Goal: Task Accomplishment & Management: Manage account settings

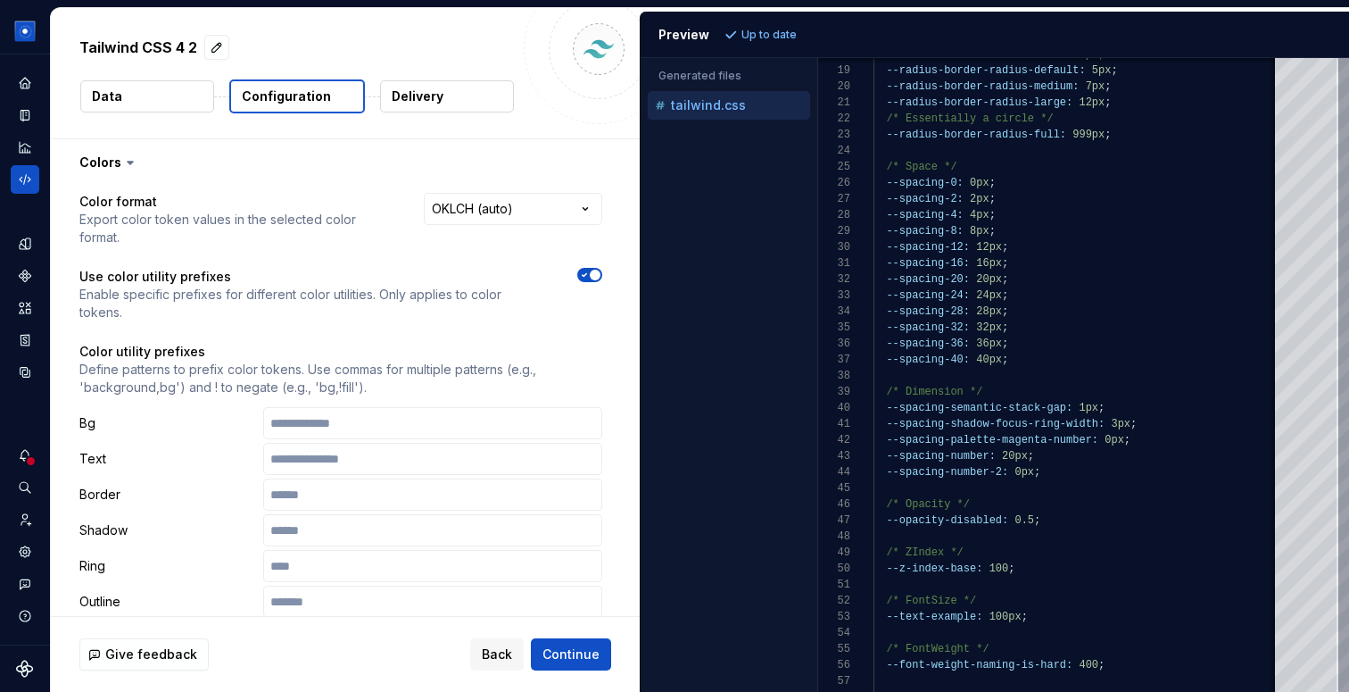
scroll to position [161, 0]
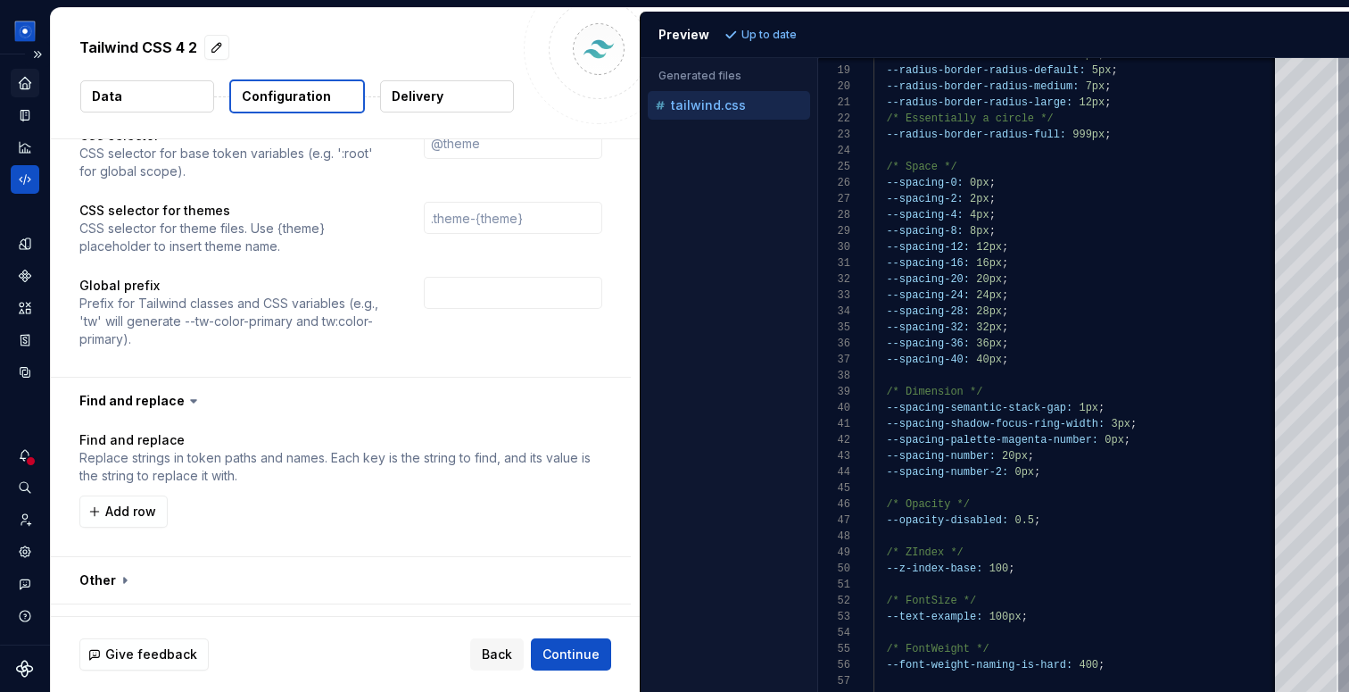
click at [17, 84] on icon "Home" at bounding box center [25, 83] width 16 height 16
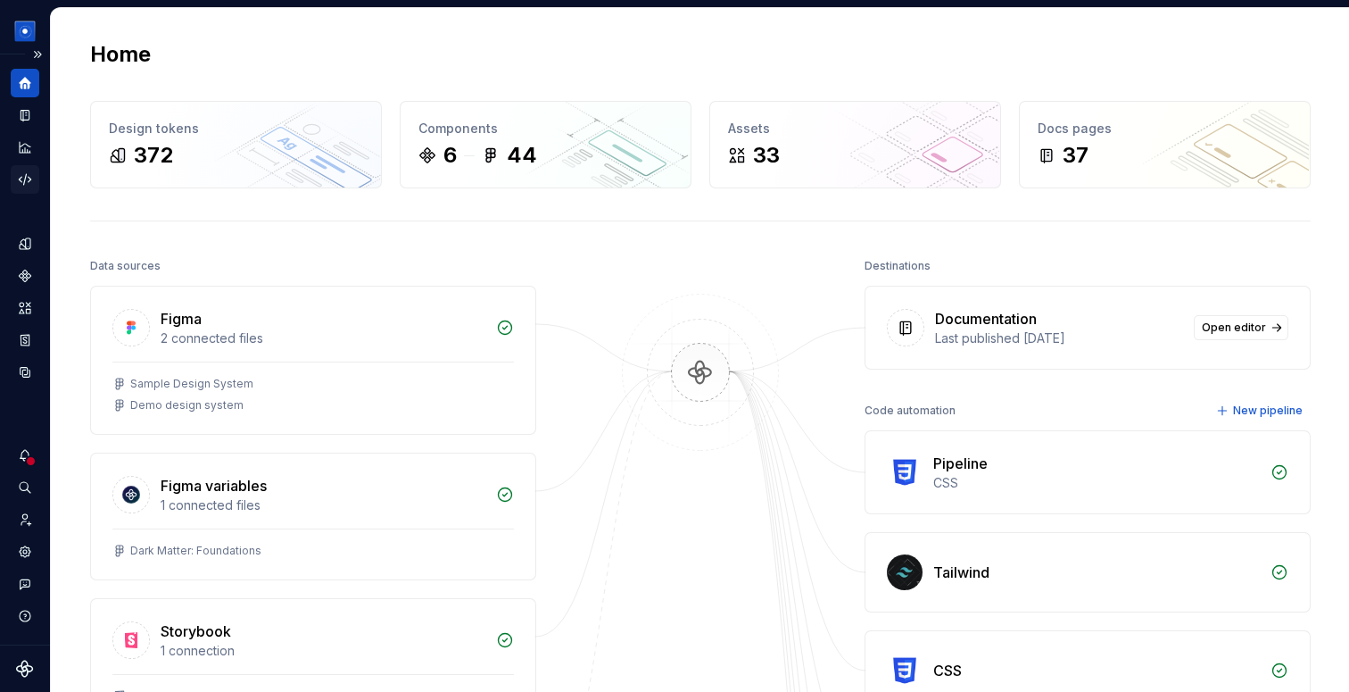
click at [18, 176] on icon "Code automation" at bounding box center [25, 179] width 16 height 16
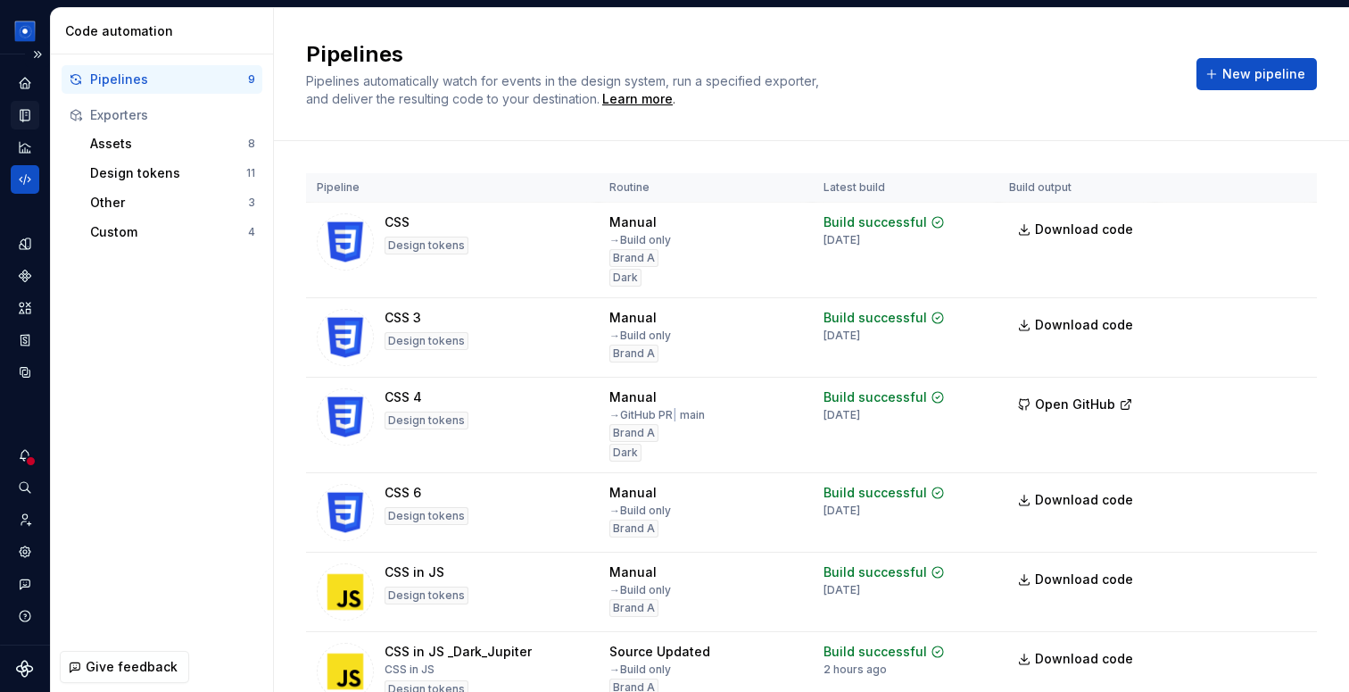
click at [29, 127] on div "Documentation" at bounding box center [25, 115] width 29 height 29
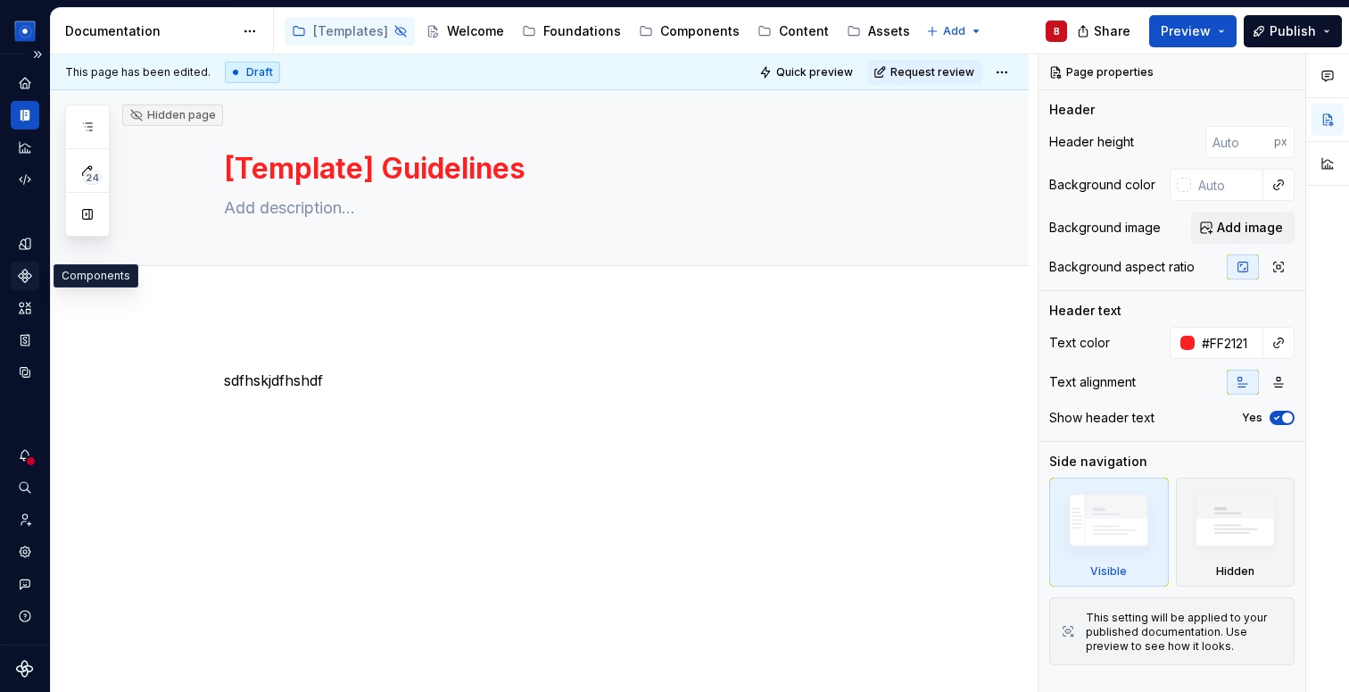
click at [25, 278] on icon "Components" at bounding box center [25, 275] width 12 height 12
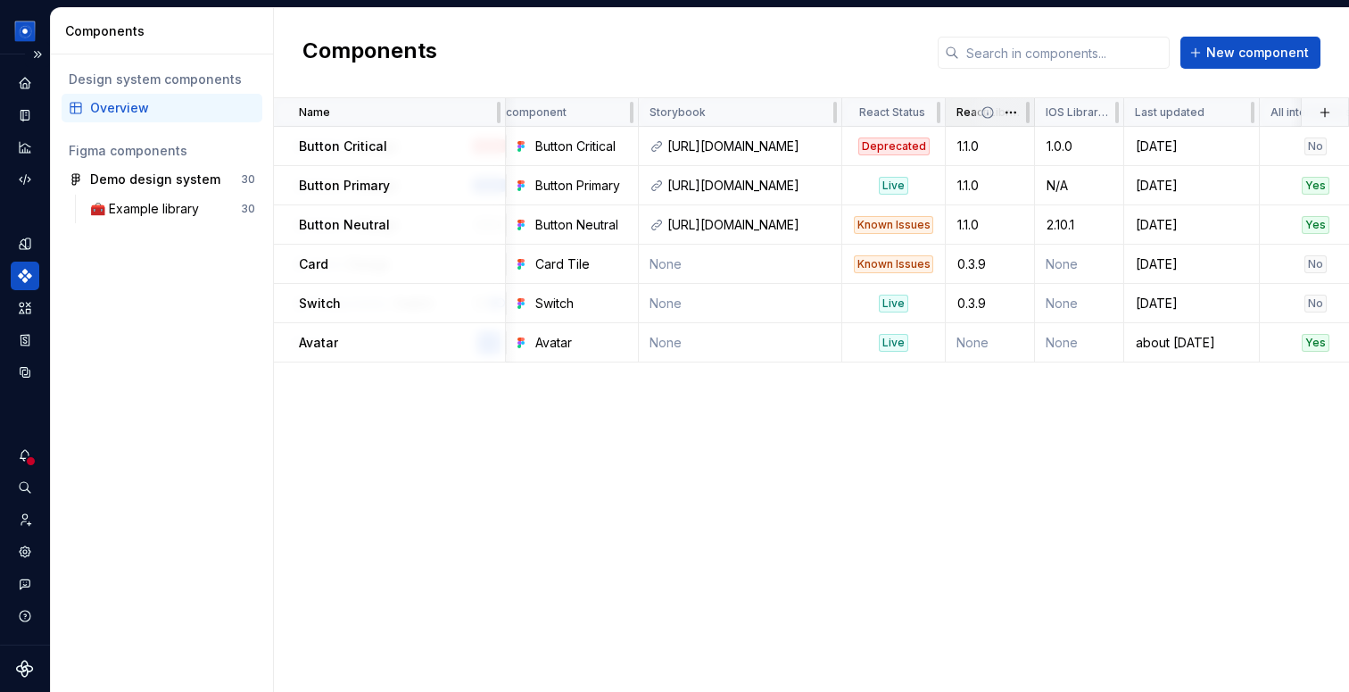
scroll to position [0, 838]
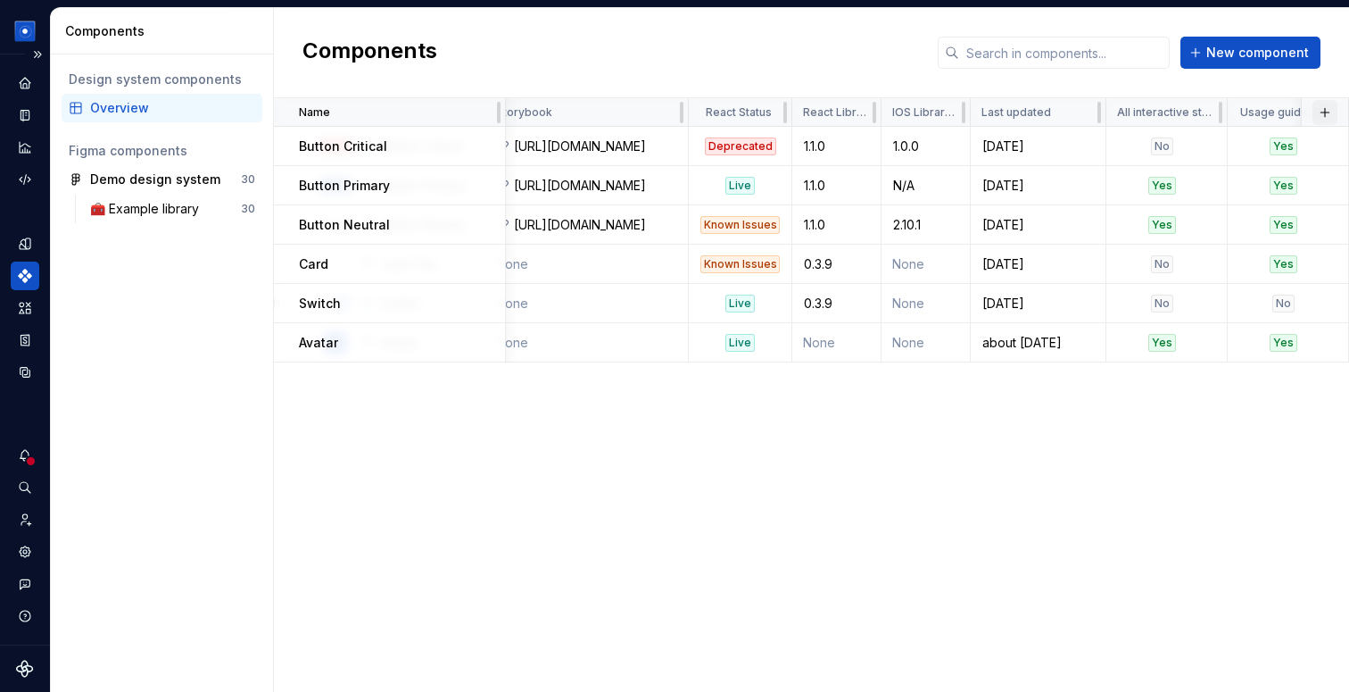
click at [1330, 112] on button "button" at bounding box center [1325, 112] width 25 height 25
click at [1208, 144] on div "New custom property" at bounding box center [1223, 147] width 134 height 18
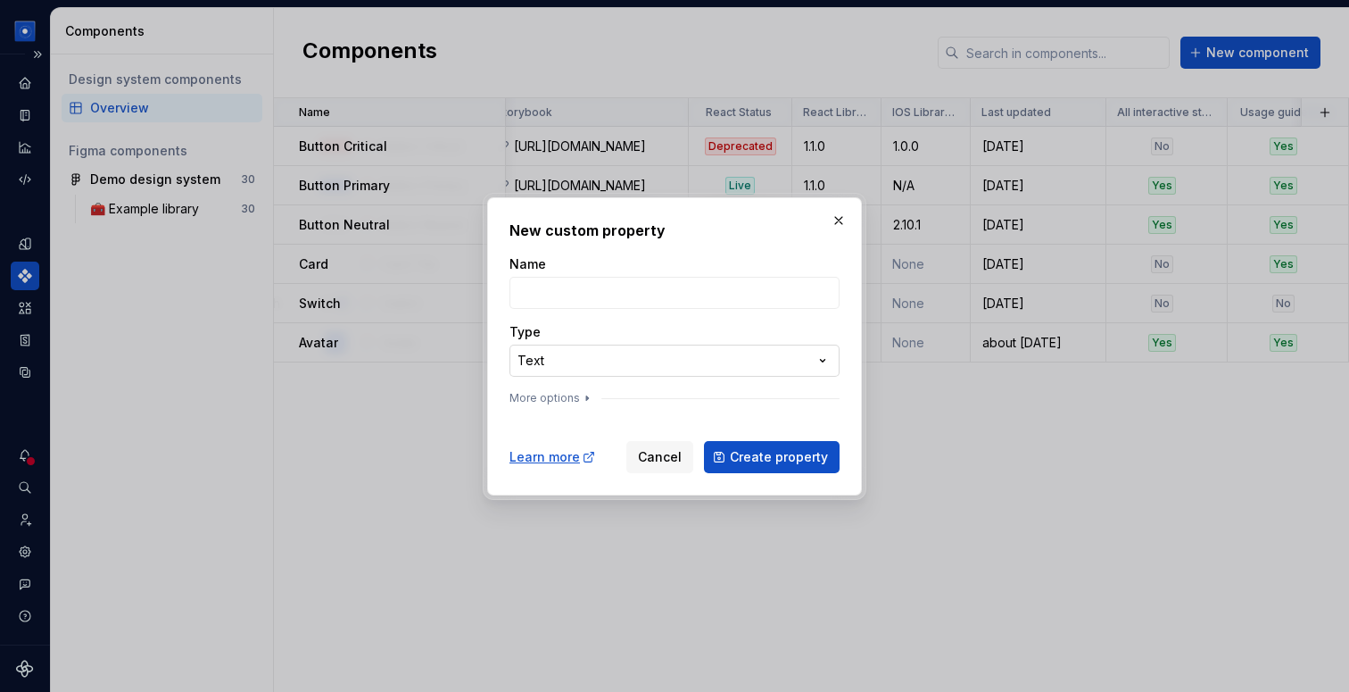
click at [660, 360] on div "**********" at bounding box center [674, 346] width 1349 height 692
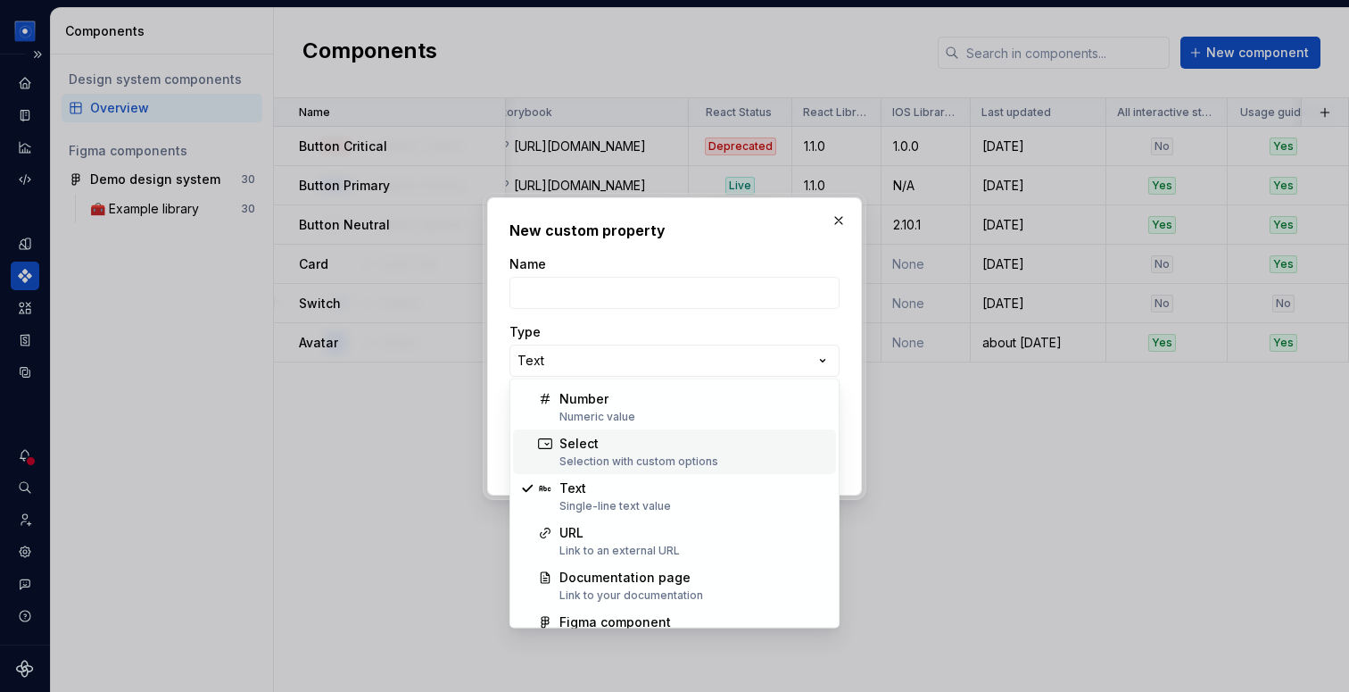
scroll to position [114, 0]
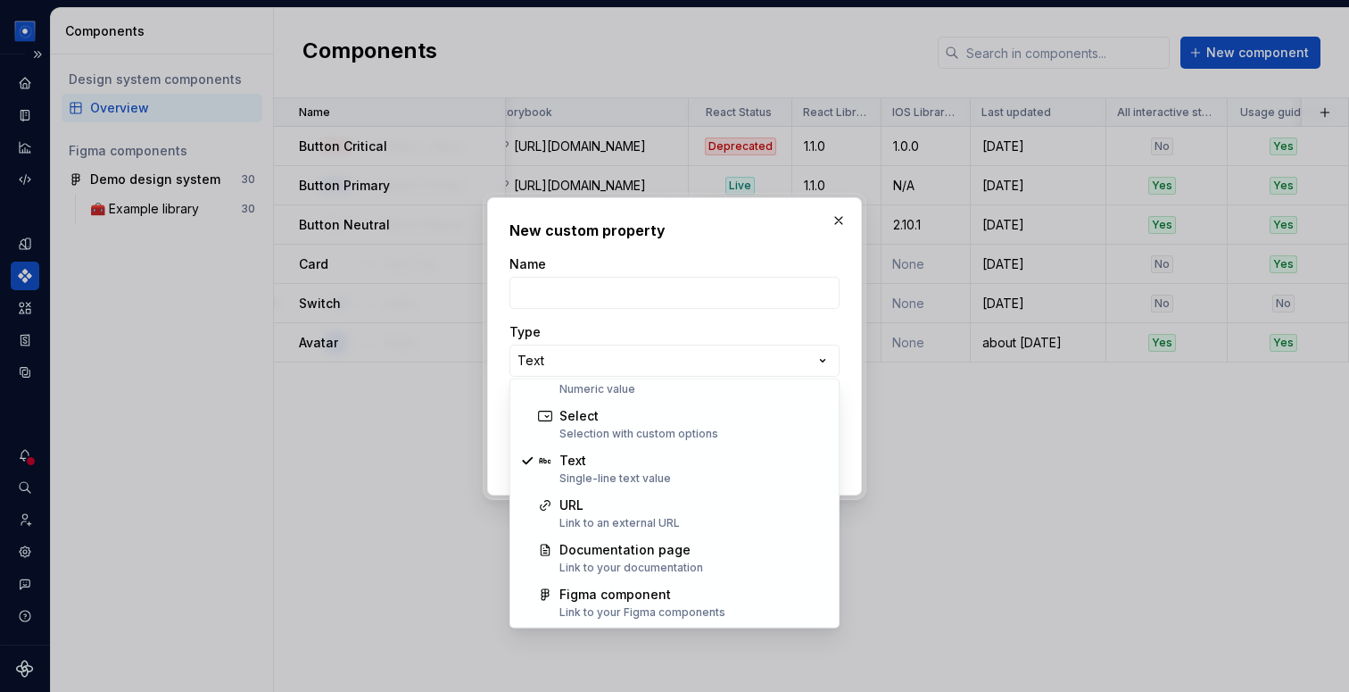
click at [750, 310] on div "**********" at bounding box center [674, 346] width 1349 height 692
click at [750, 310] on div "**********" at bounding box center [674, 333] width 330 height 157
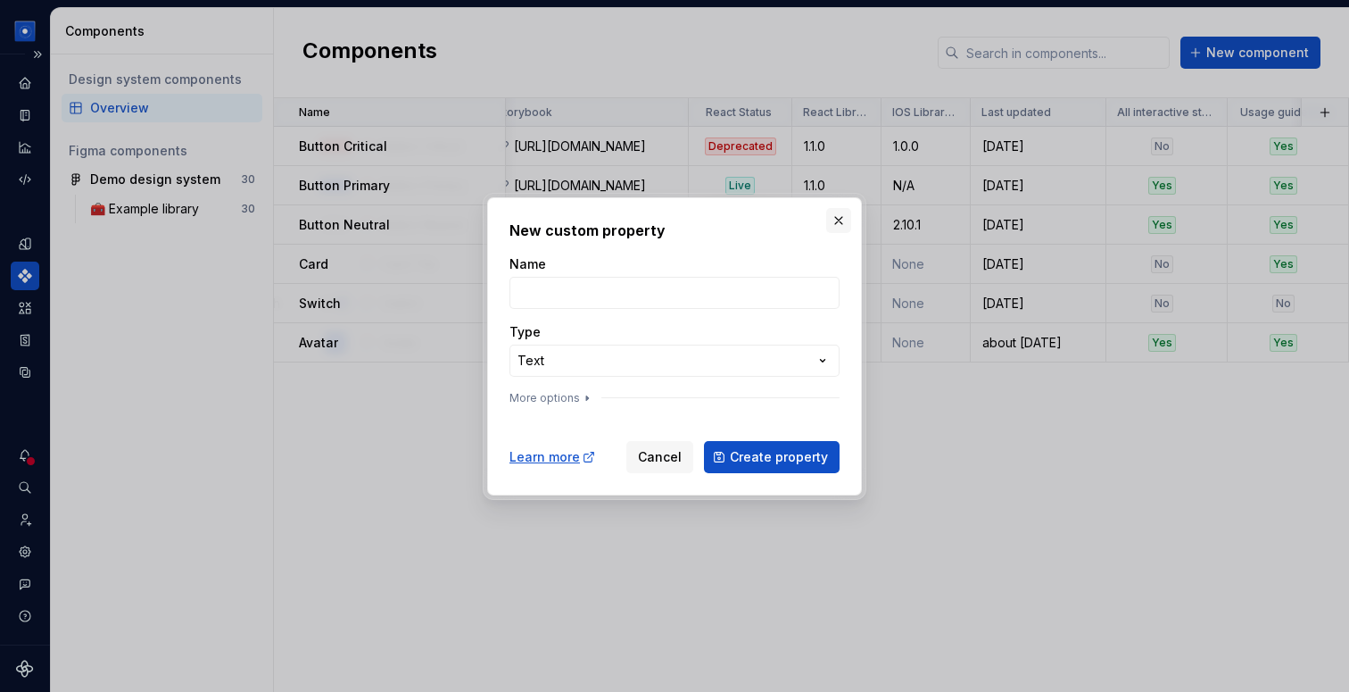
click at [834, 221] on button "button" at bounding box center [838, 220] width 25 height 25
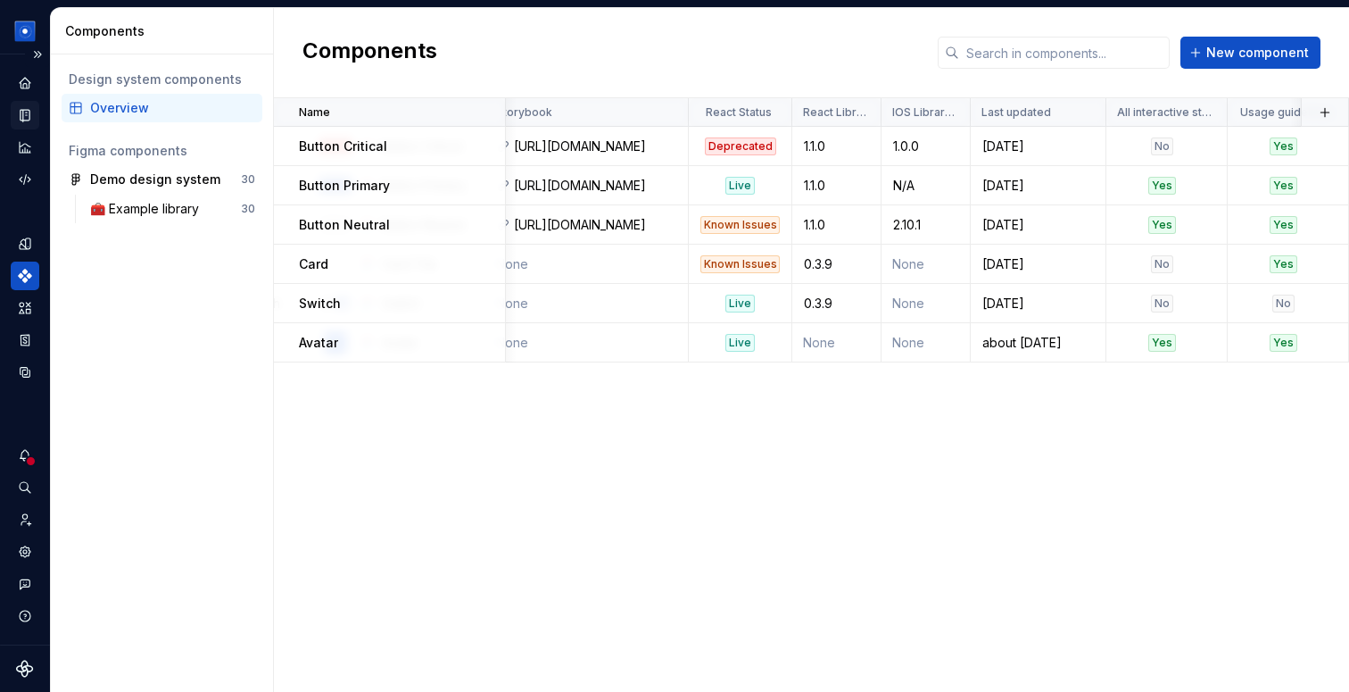
click at [21, 105] on div "Documentation" at bounding box center [25, 115] width 29 height 29
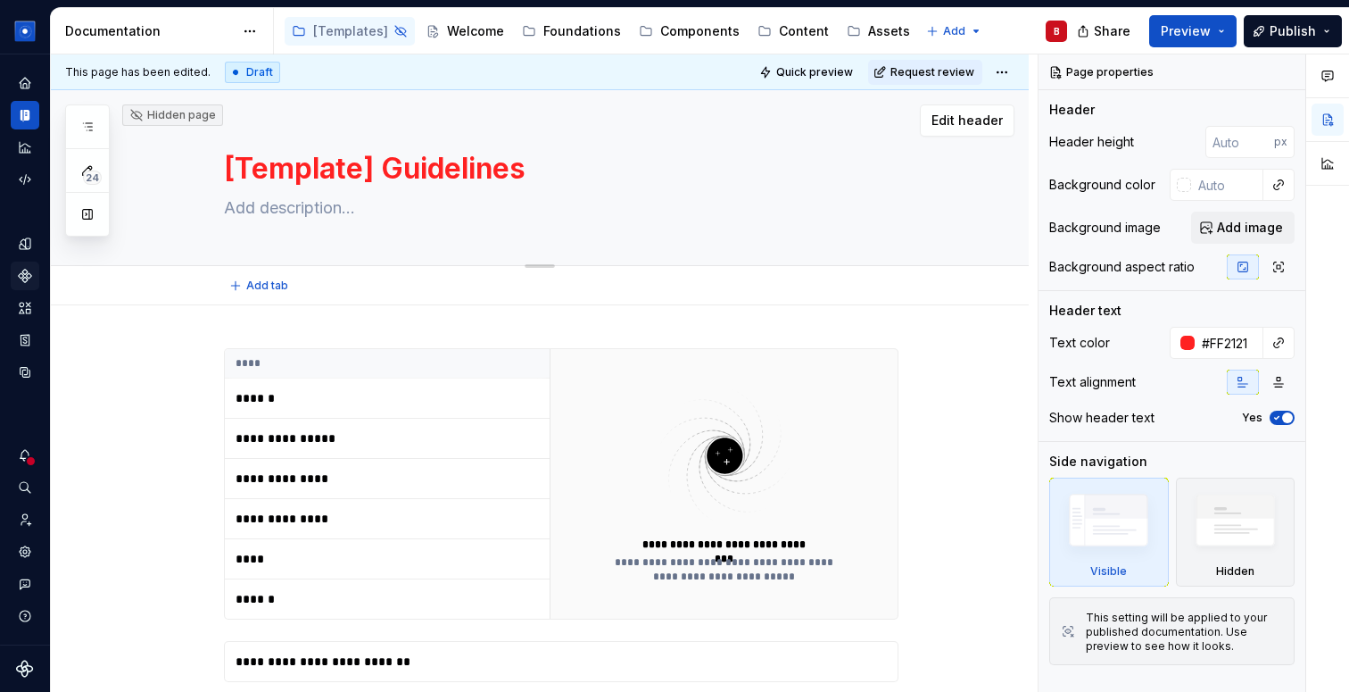
click at [386, 186] on textarea "[Template] Guidelines" at bounding box center [557, 168] width 675 height 43
type textarea "*"
click at [1189, 338] on div at bounding box center [1188, 343] width 14 height 14
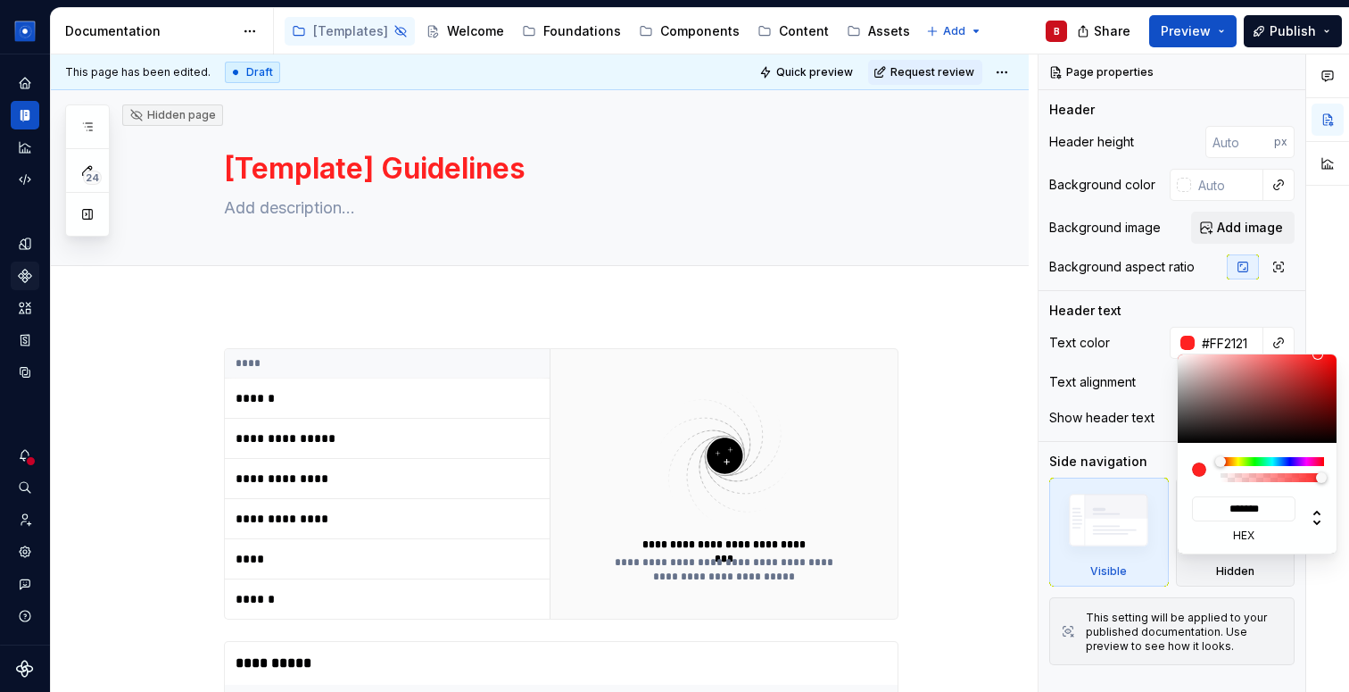
type input "#9B6F6F"
type input "*******"
type input "#9B7070"
type input "*******"
type input "#9B9191"
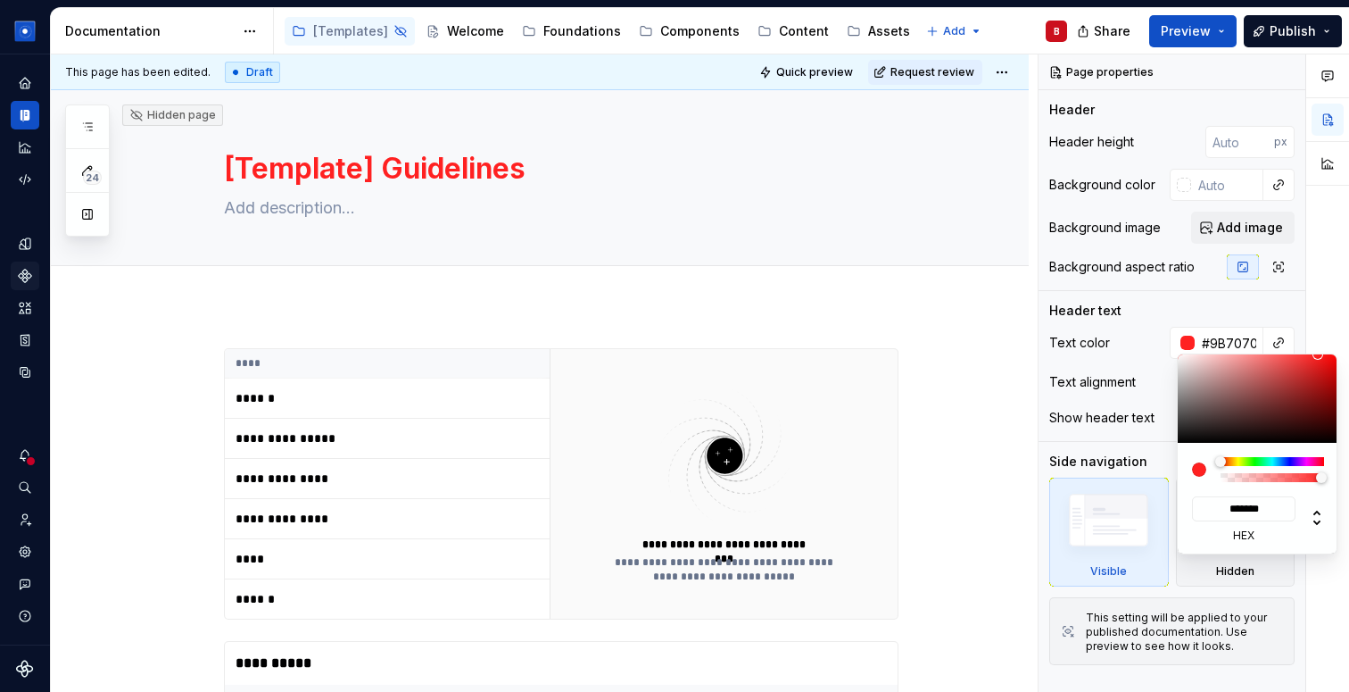
type input "*******"
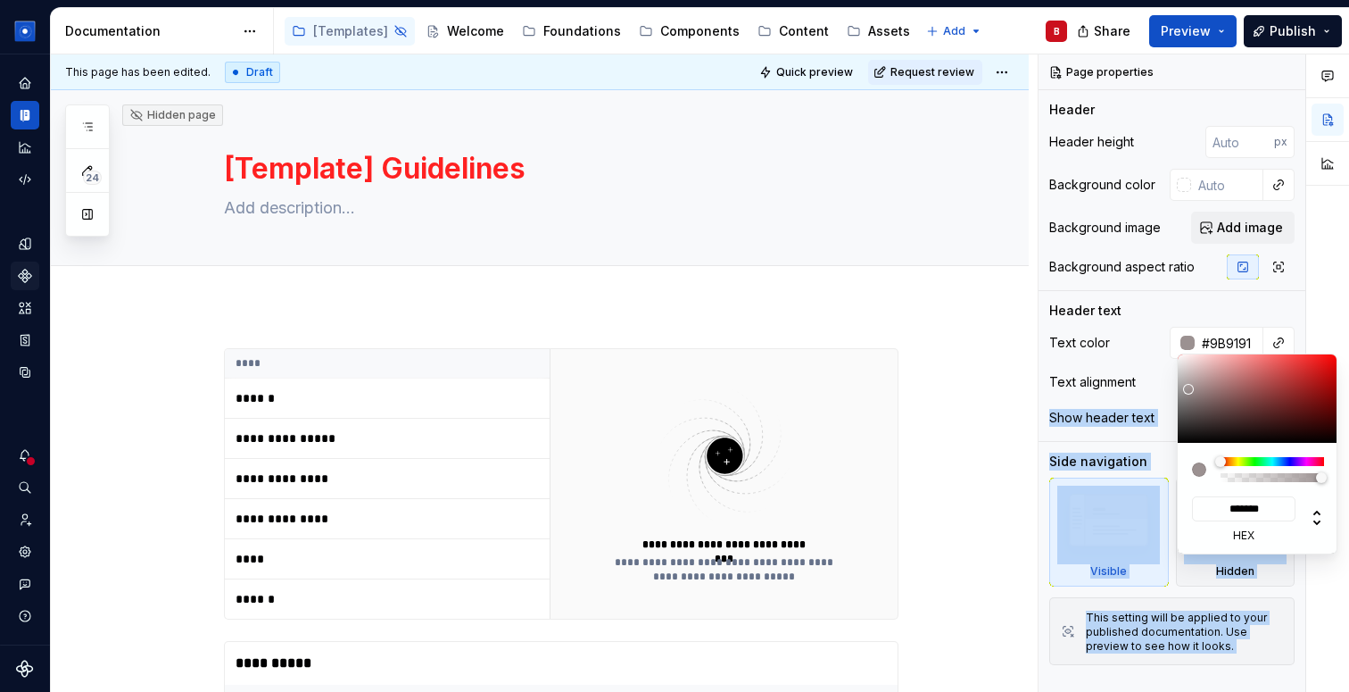
type input "#9B9B9B"
type input "*******"
type textarea "*"
type input "#767676"
type input "*******"
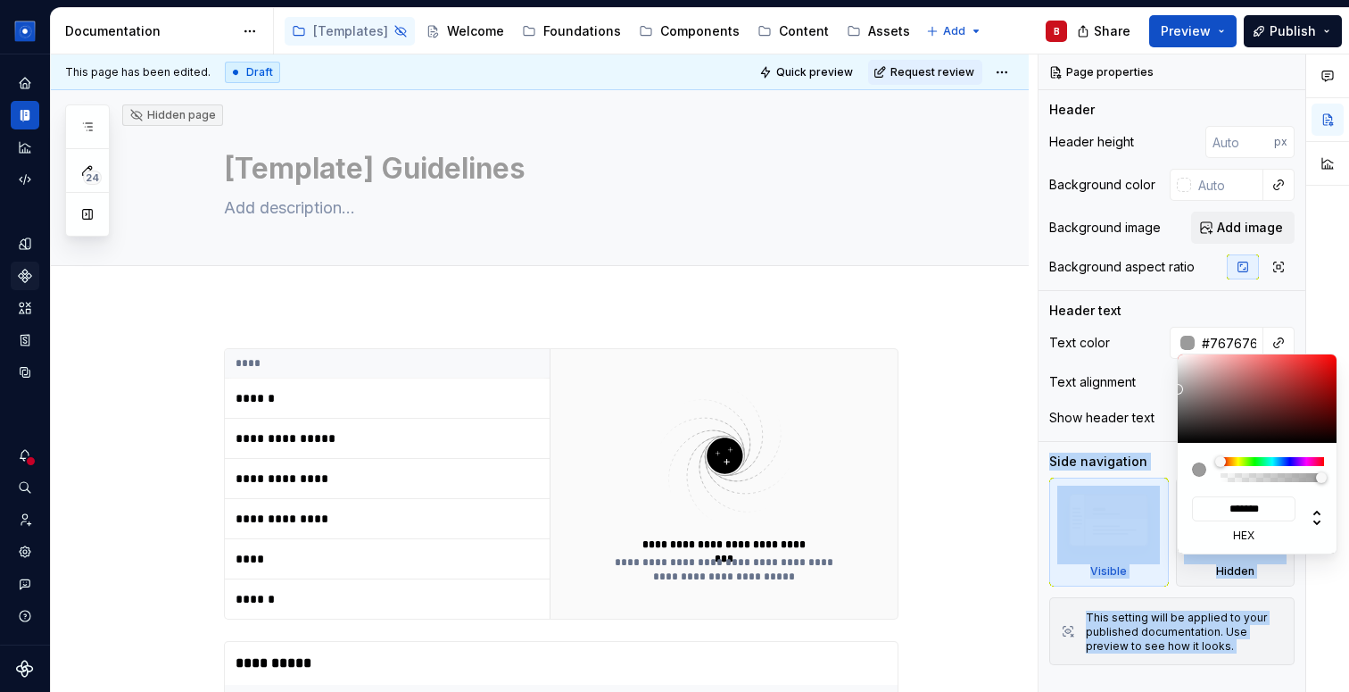
type input "#212121"
type input "*******"
type input "#000000"
type input "*******"
drag, startPoint x: 1222, startPoint y: 389, endPoint x: 1153, endPoint y: 443, distance: 87.7
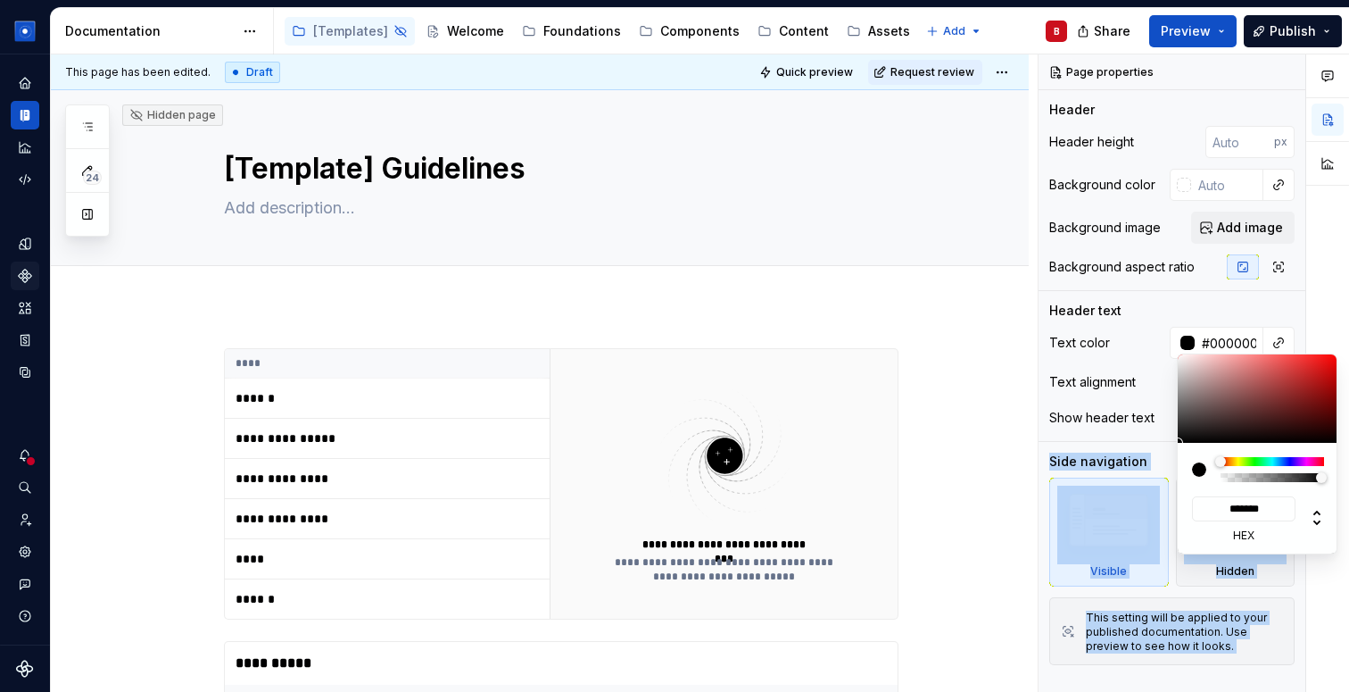
click at [1153, 443] on body "Solar System B Dataset Brand A Documentation Accessibility guide for tree Page …" at bounding box center [674, 346] width 1349 height 692
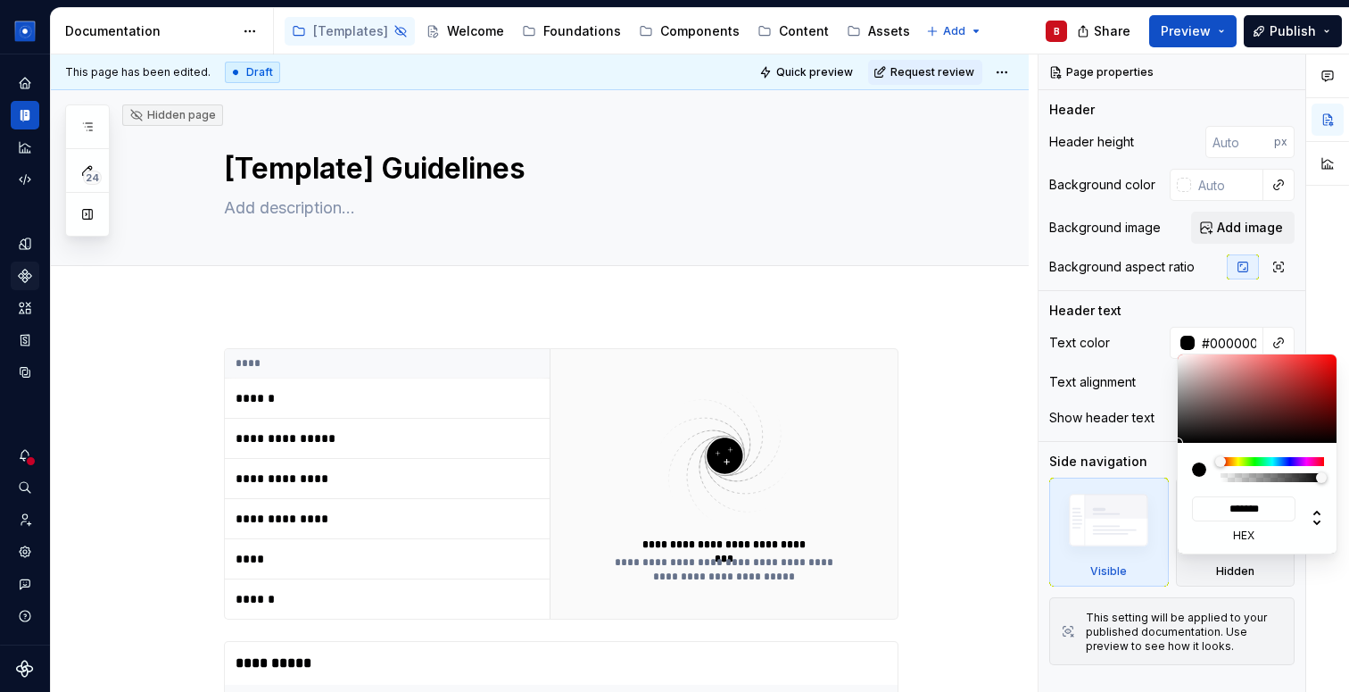
click at [780, 308] on html "Solar System B Dataset Brand A Documentation Accessibility guide for tree Page …" at bounding box center [674, 346] width 1349 height 692
click at [460, 162] on html "Solar System B Dataset Brand A Documentation Accessibility guide for tree Page …" at bounding box center [674, 346] width 1349 height 692
click at [460, 162] on textarea "[Template] Guidelines" at bounding box center [557, 168] width 675 height 43
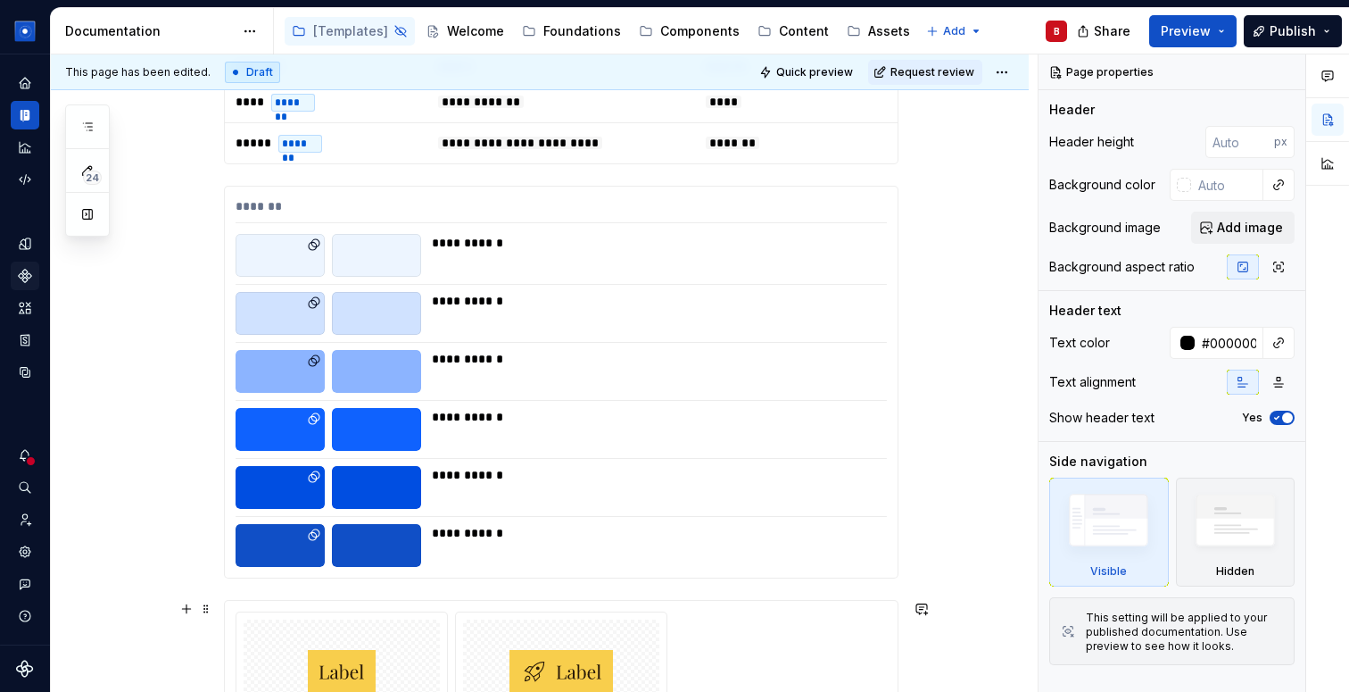
scroll to position [2370, 0]
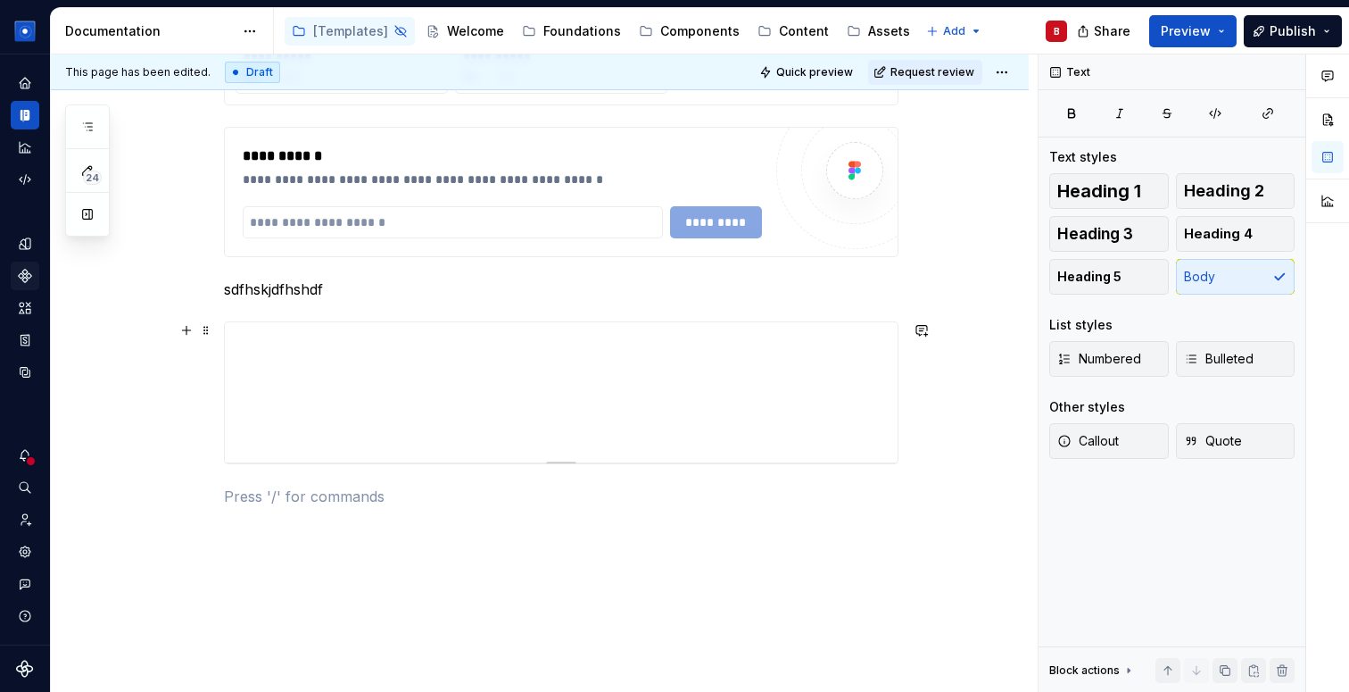
type textarea "*"
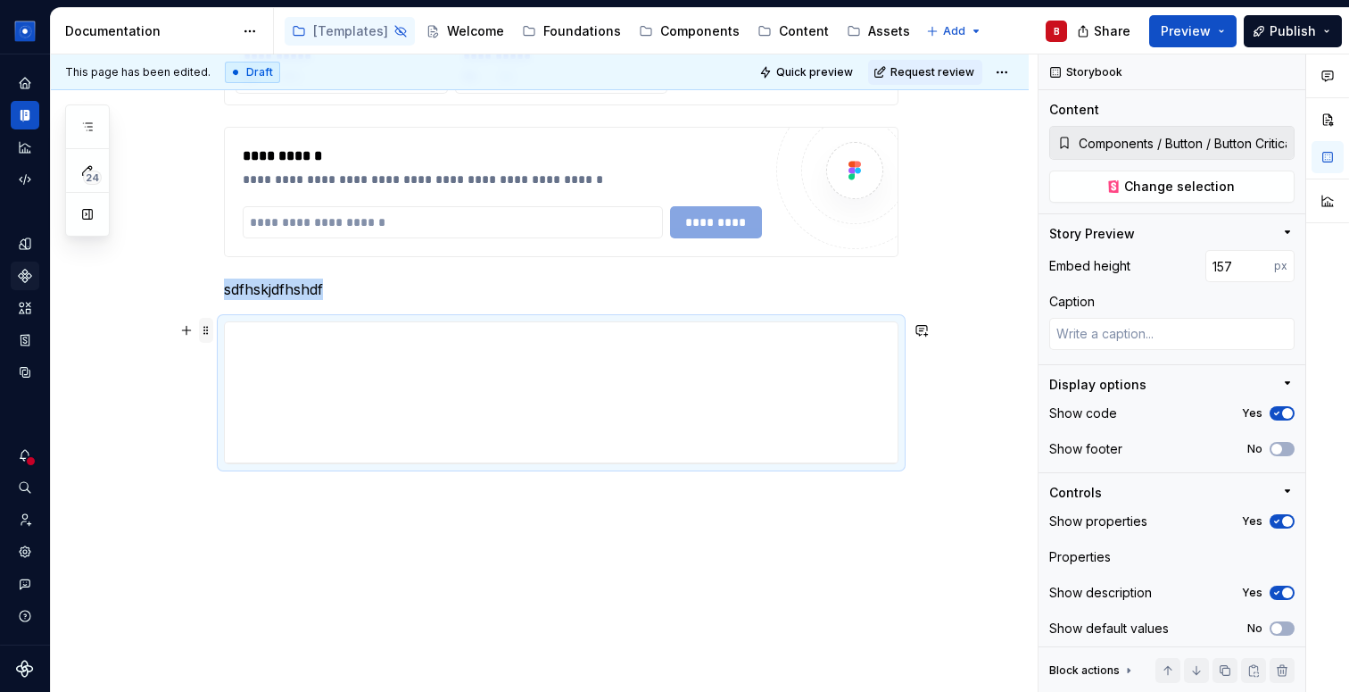
click at [213, 322] on span at bounding box center [206, 330] width 14 height 25
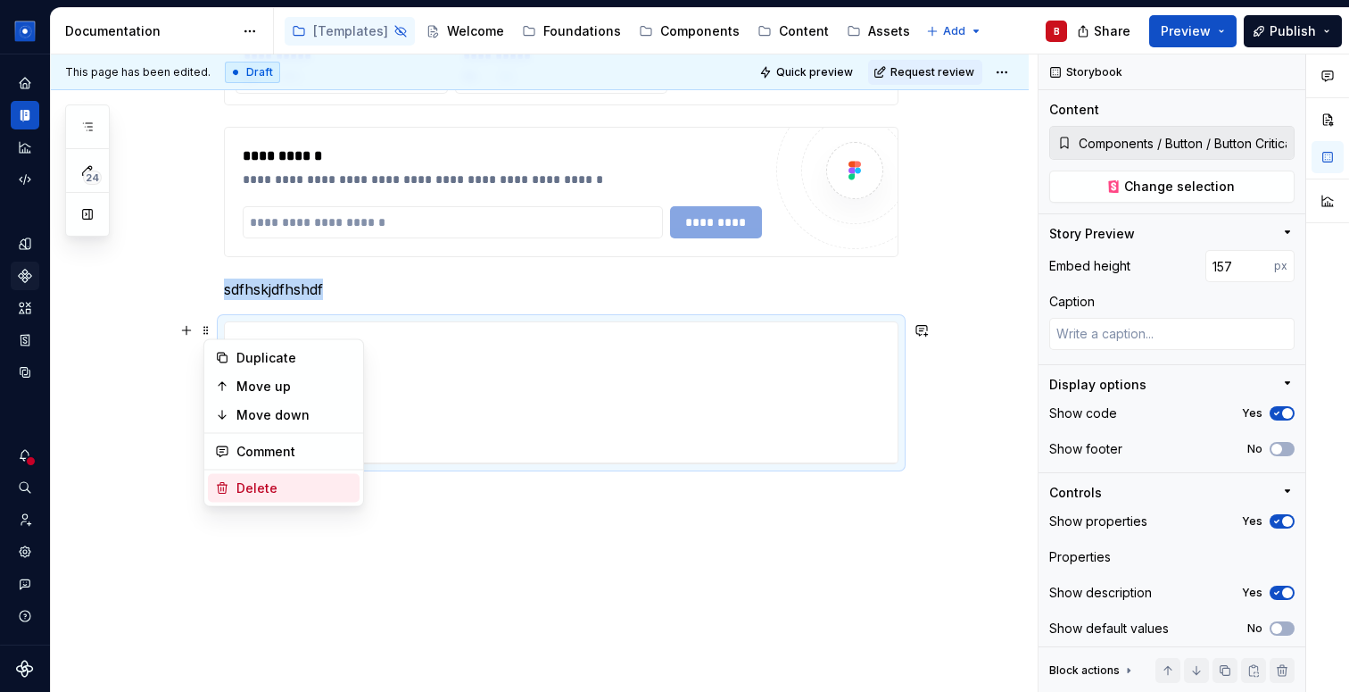
click at [241, 500] on div "Delete" at bounding box center [284, 488] width 152 height 29
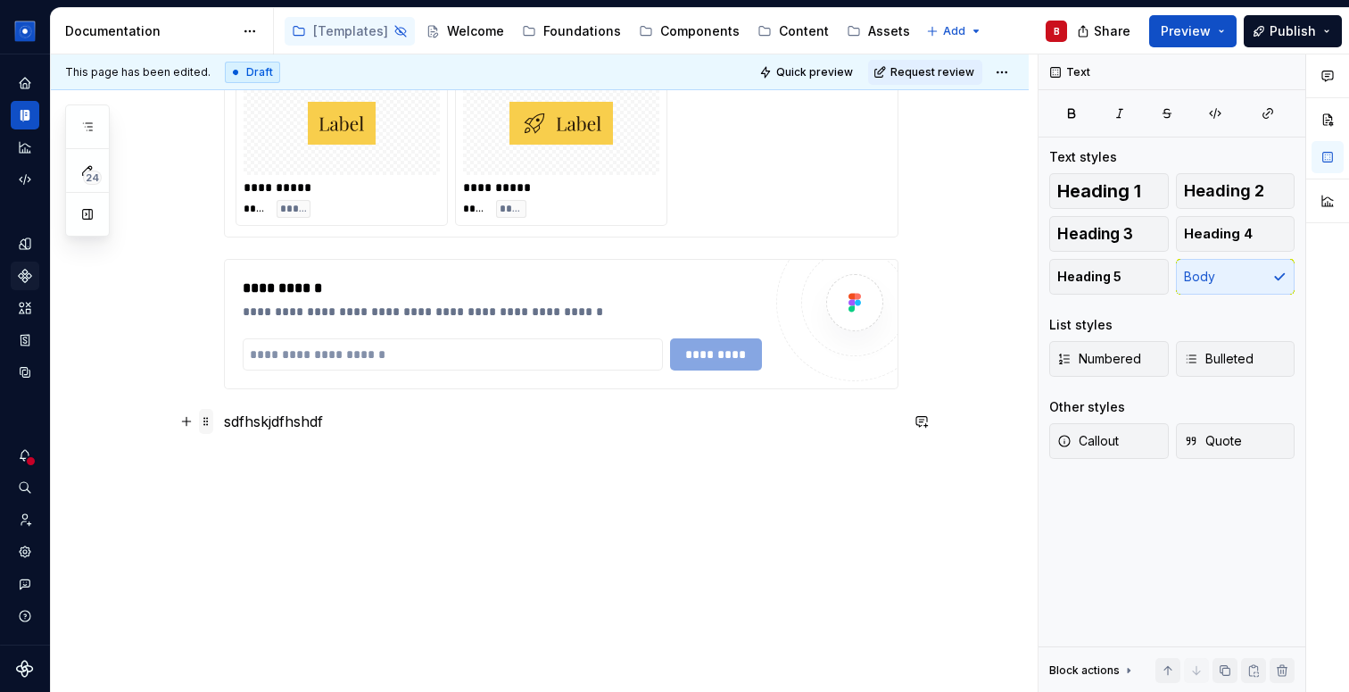
click at [211, 419] on span at bounding box center [206, 421] width 14 height 25
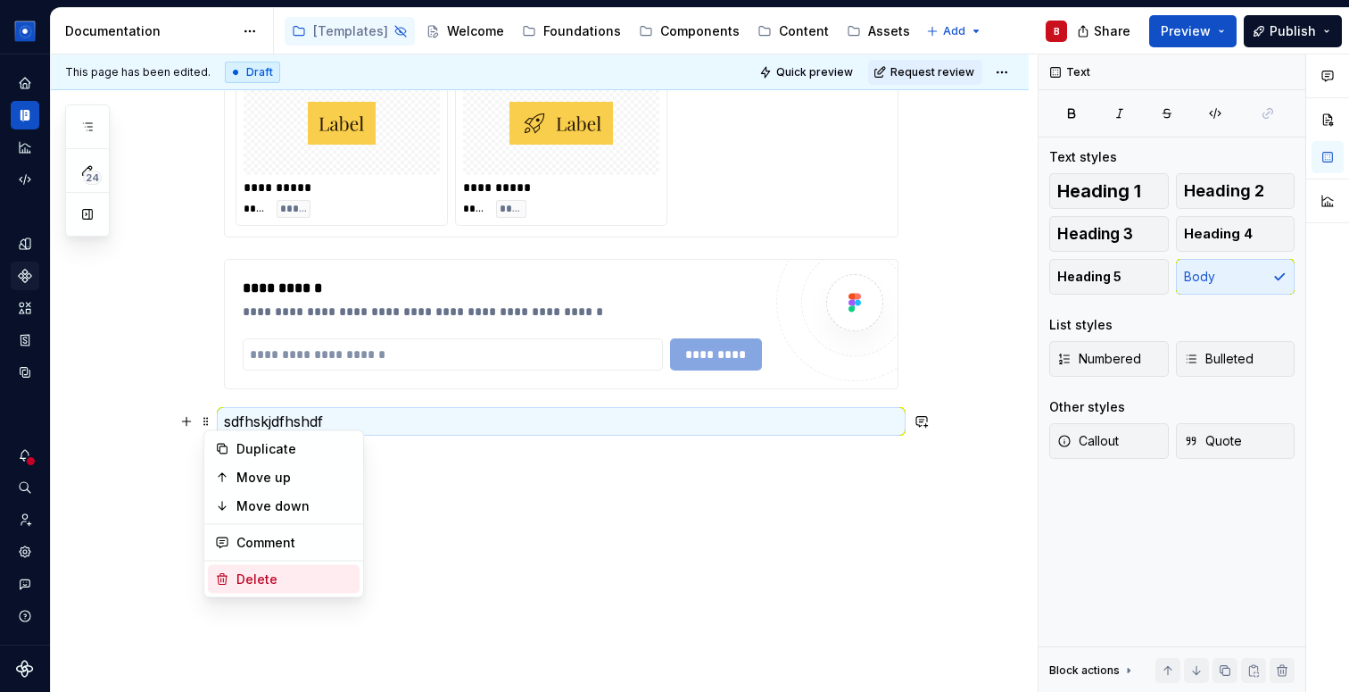
click at [228, 574] on icon at bounding box center [222, 579] width 14 height 14
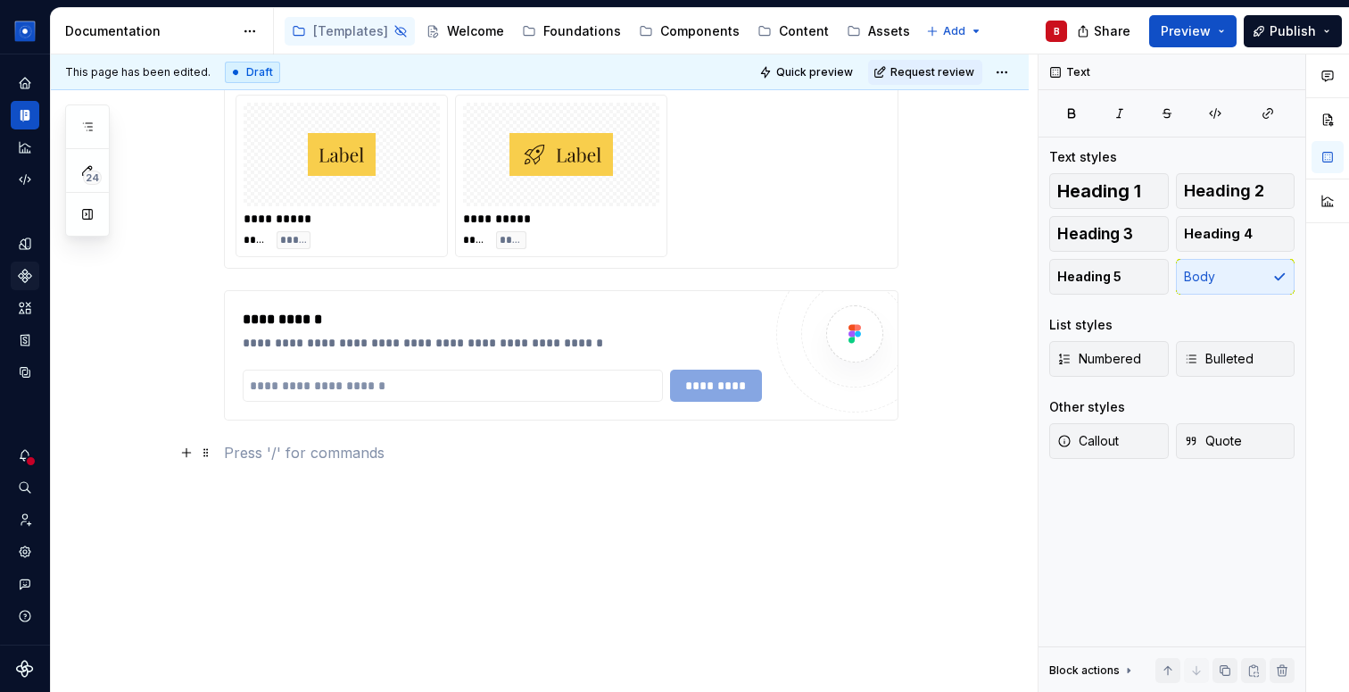
scroll to position [2206, 0]
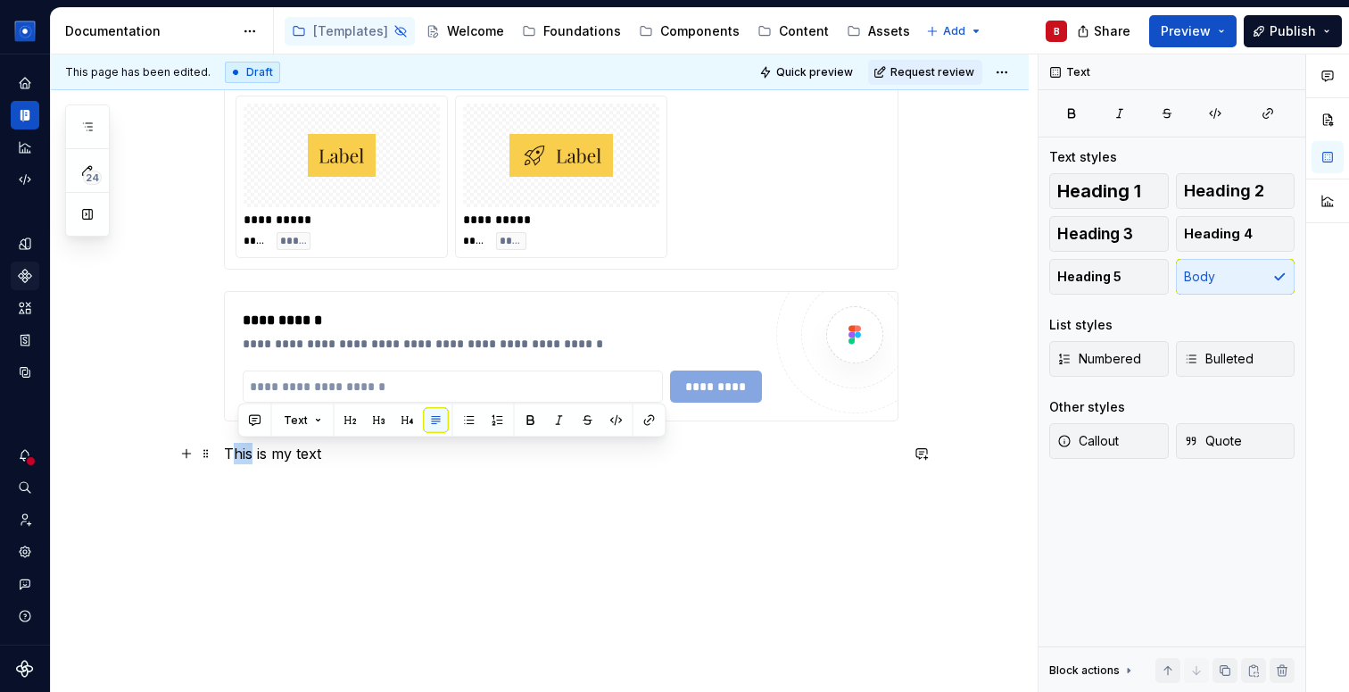
drag, startPoint x: 234, startPoint y: 456, endPoint x: 255, endPoint y: 456, distance: 21.4
click at [255, 456] on p "This is my text" at bounding box center [561, 453] width 675 height 21
click at [385, 422] on button "button" at bounding box center [379, 420] width 25 height 25
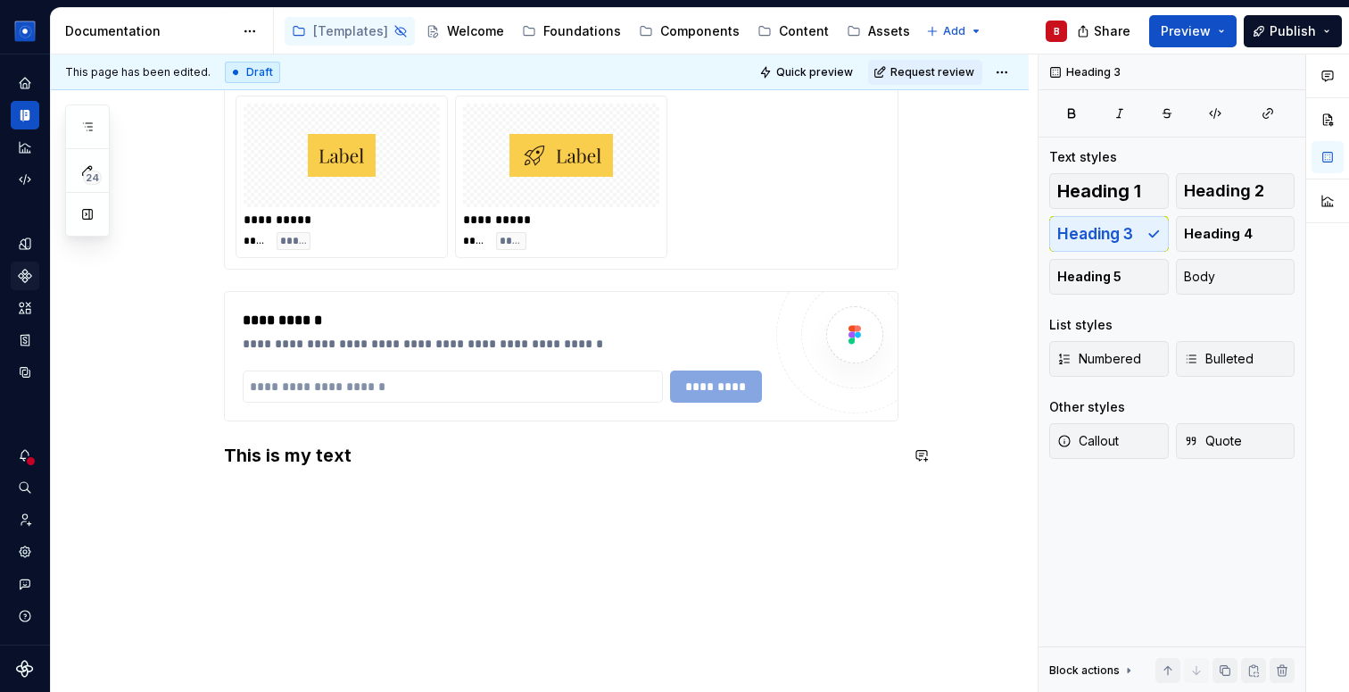
click at [261, 455] on h3 "This is my text" at bounding box center [561, 455] width 675 height 25
type textarea "*"
click at [255, 26] on html "Solar System B Dataset Brand A Documentation Accessibility guide for tree Page …" at bounding box center [674, 346] width 1349 height 692
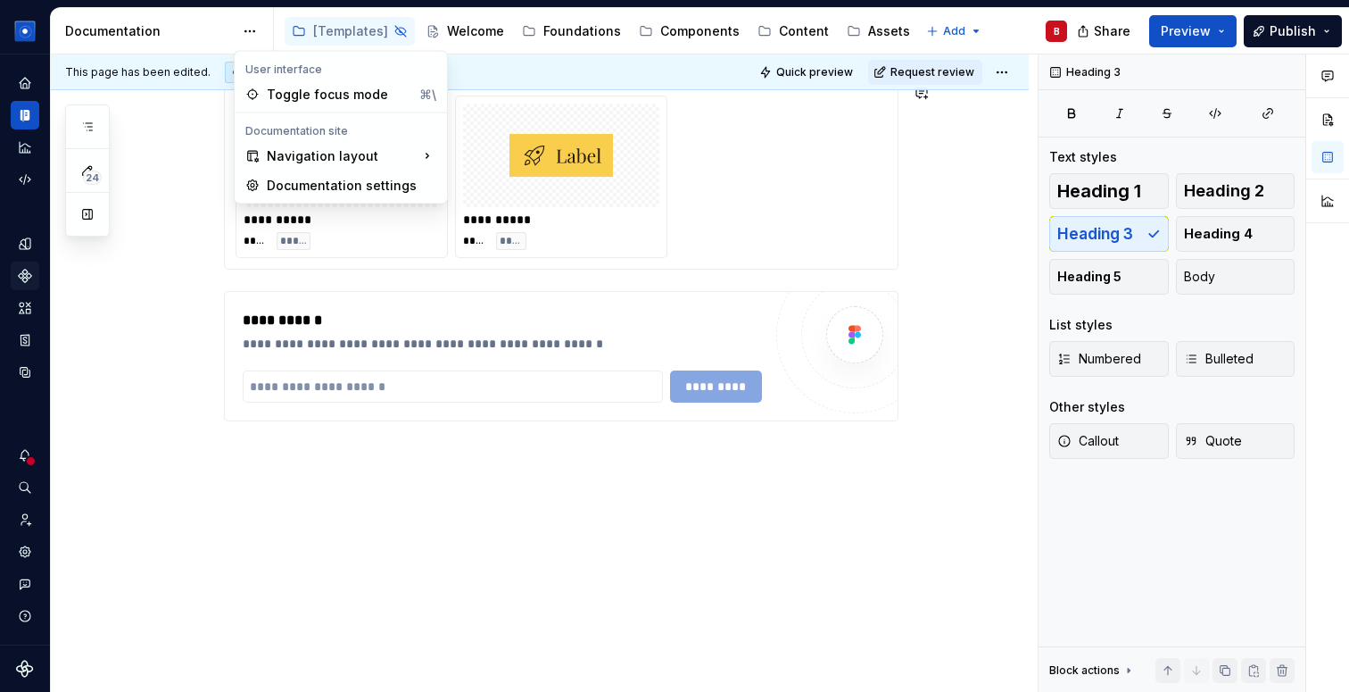
click at [168, 12] on html "Solar System B Dataset Brand A Documentation Accessibility guide for tree Page …" at bounding box center [674, 346] width 1349 height 692
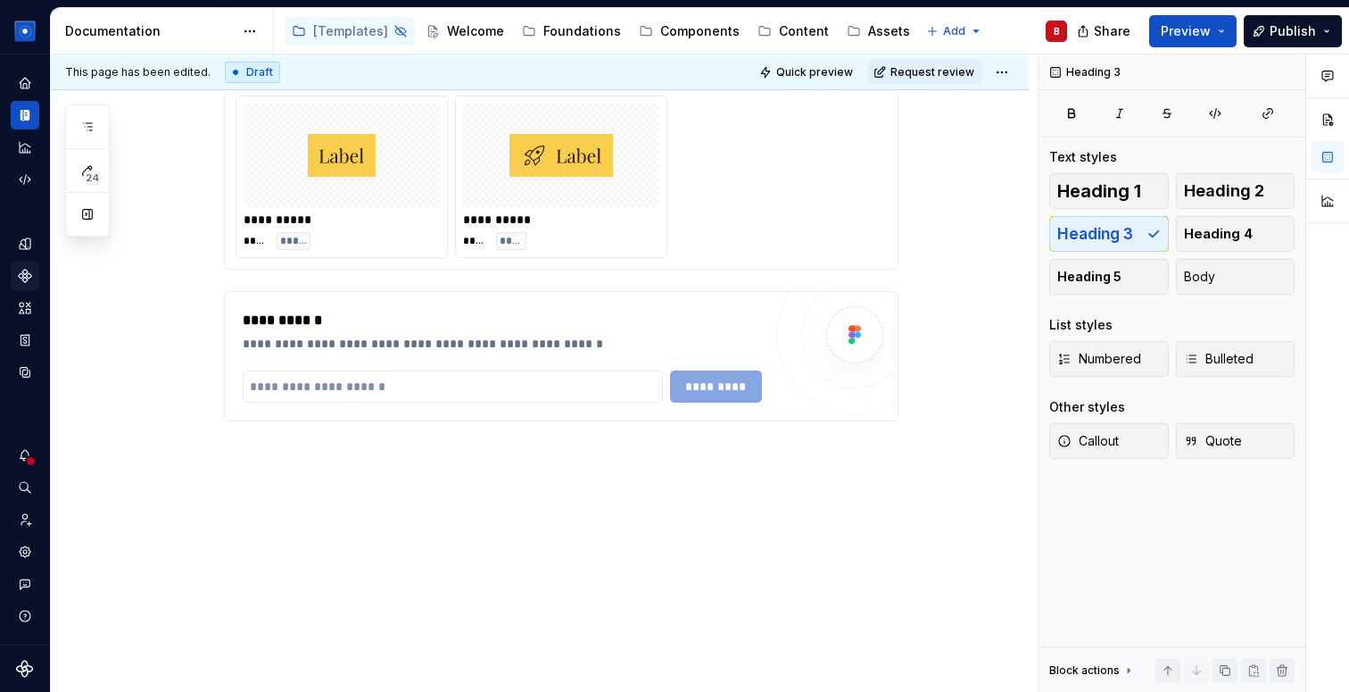
click at [228, 41] on div "Documentation" at bounding box center [162, 31] width 223 height 46
click at [249, 37] on html "Solar System B Dataset Brand A Documentation Accessibility guide for tree Page …" at bounding box center [674, 346] width 1349 height 692
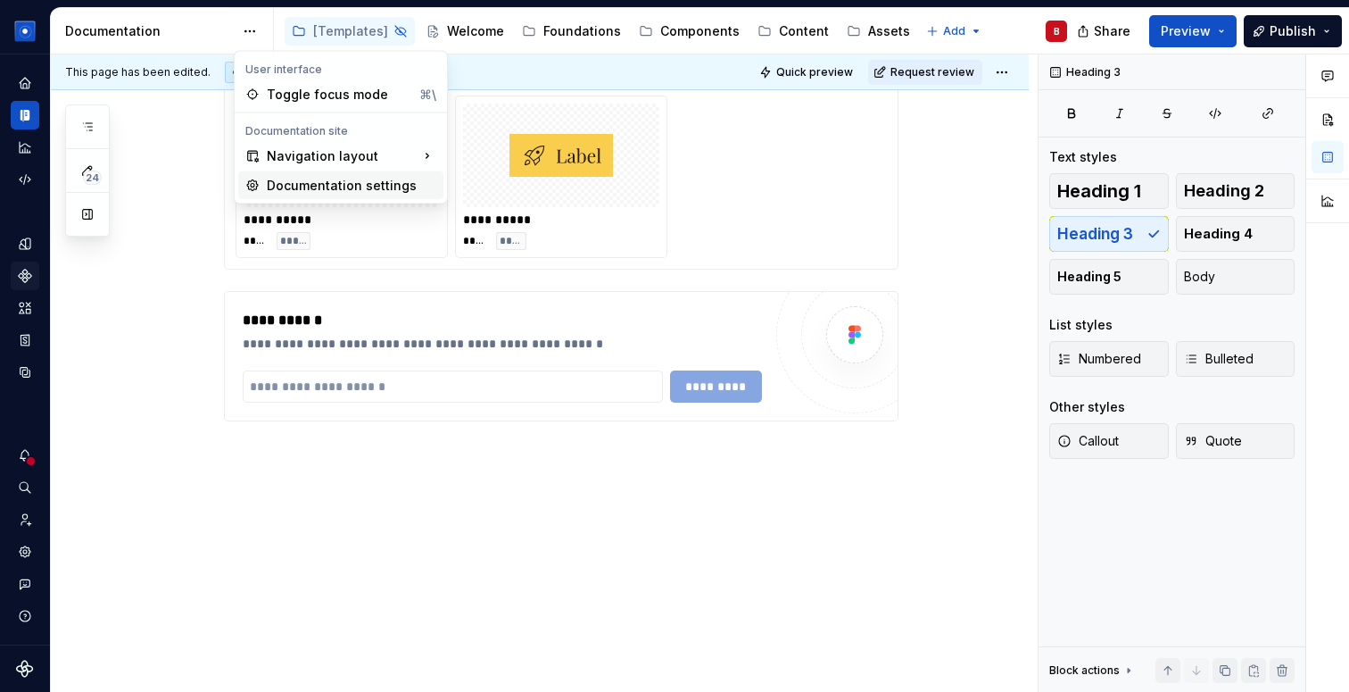
click at [277, 195] on div "Documentation settings" at bounding box center [340, 185] width 205 height 29
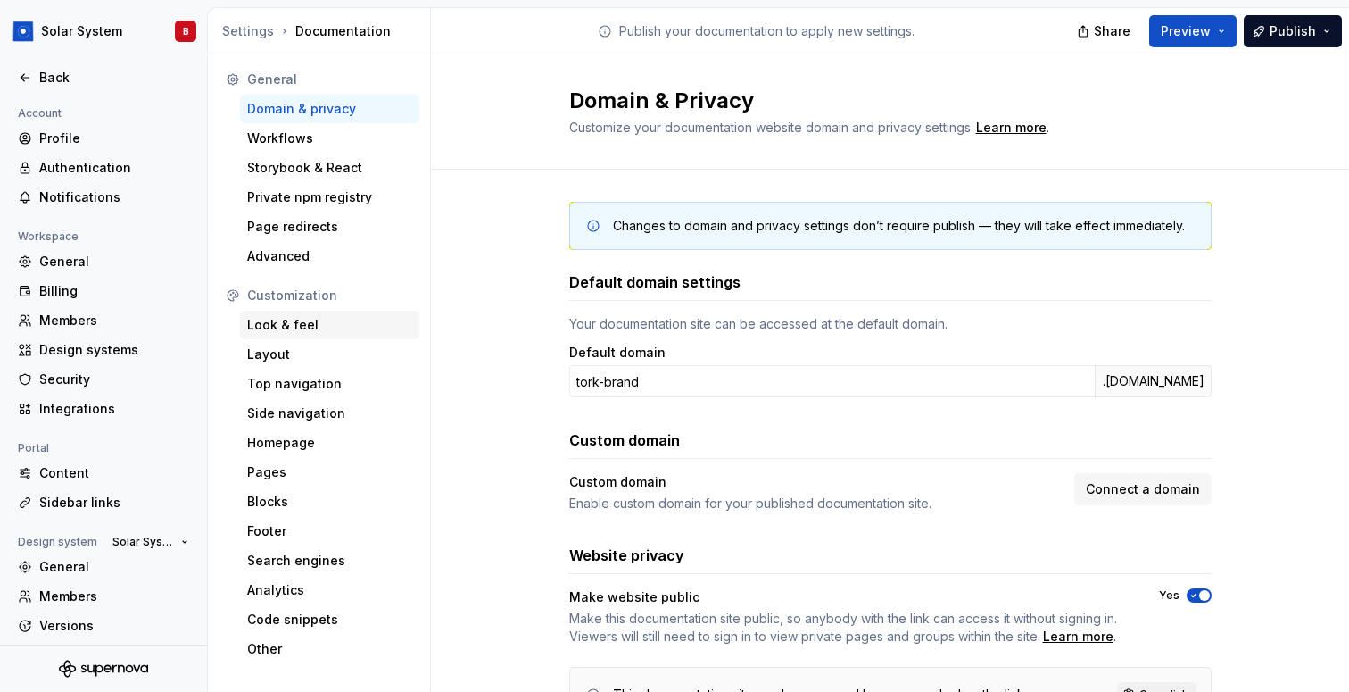
click at [287, 319] on div "Look & feel" at bounding box center [329, 325] width 165 height 18
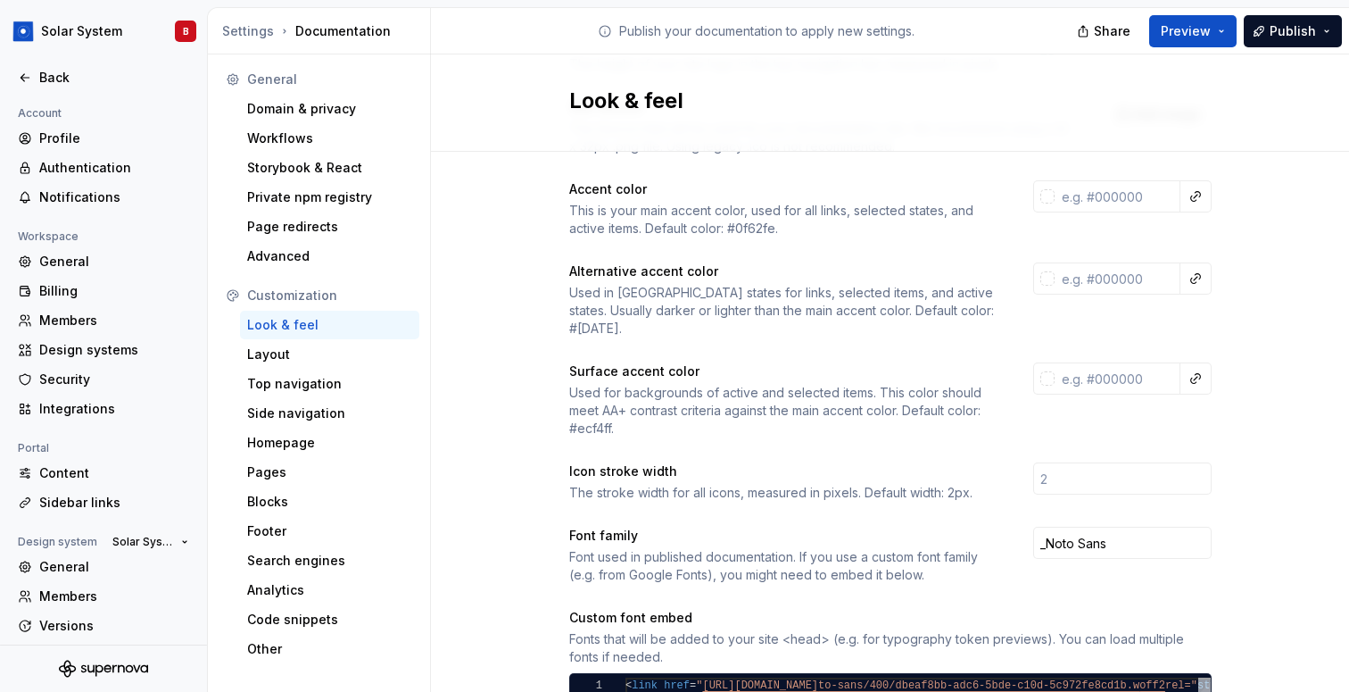
scroll to position [228, 0]
